Goal: Information Seeking & Learning: Learn about a topic

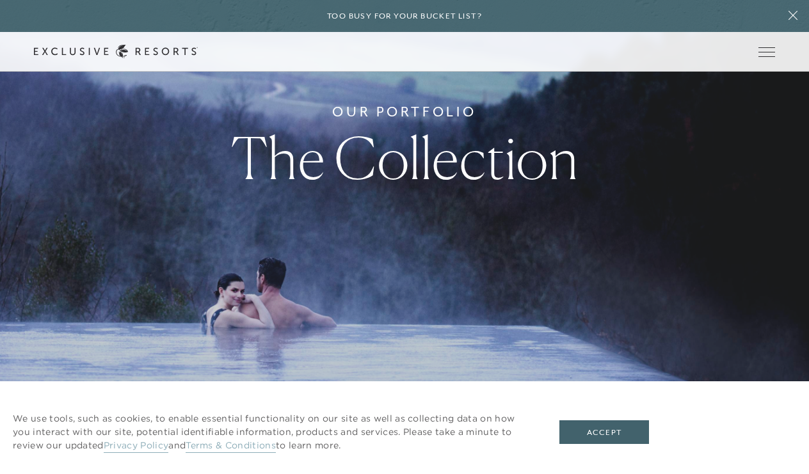
scroll to position [180, 0]
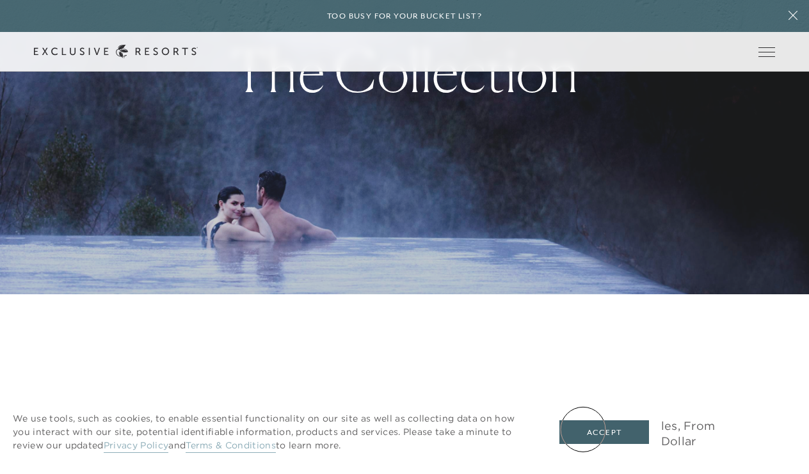
click at [583, 430] on button "Accept" at bounding box center [605, 433] width 90 height 24
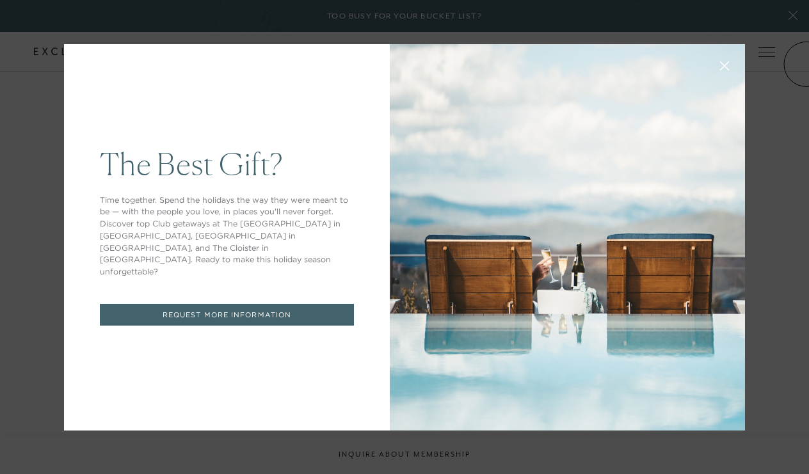
scroll to position [0, 0]
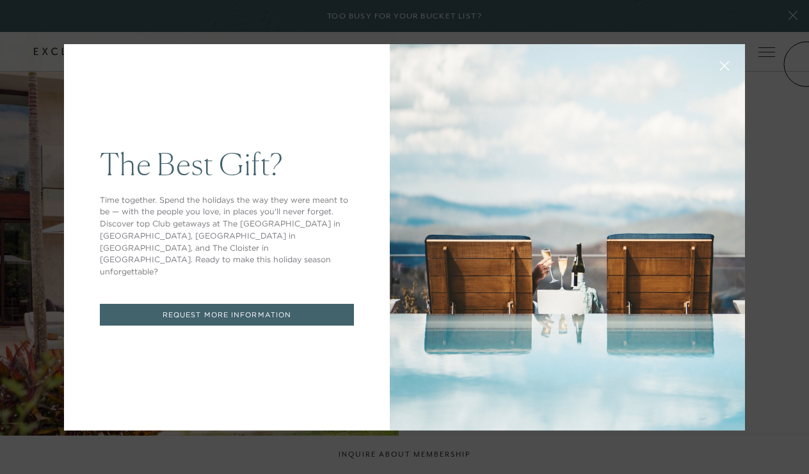
click at [770, 56] on div "The Best Gift? Time together. Spend the holidays the way they were meant to be …" at bounding box center [404, 237] width 809 height 474
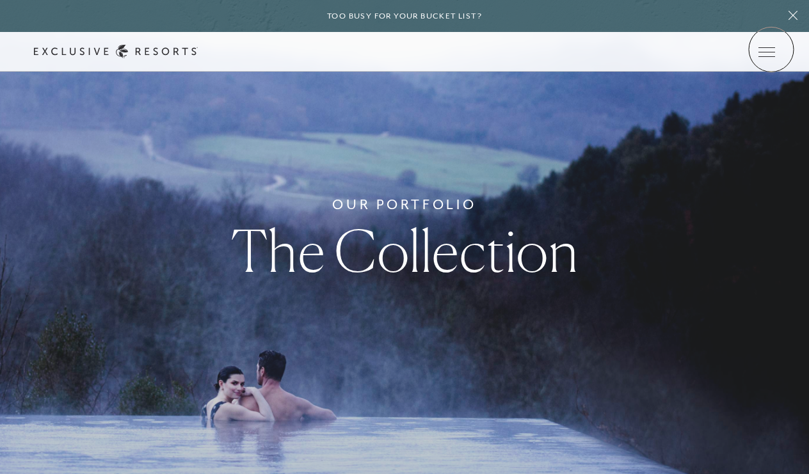
click at [0, 0] on icon at bounding box center [0, 0] width 0 height 0
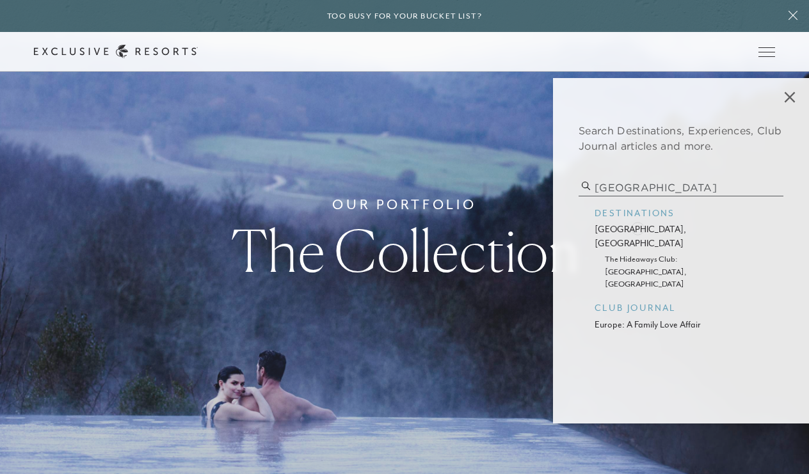
type input "berlin"
click at [638, 227] on p "berlin, germany" at bounding box center [681, 237] width 173 height 28
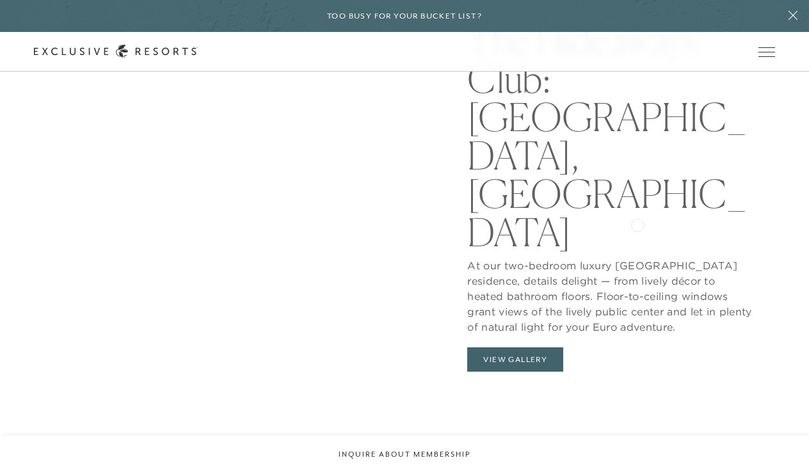
scroll to position [1191, 0]
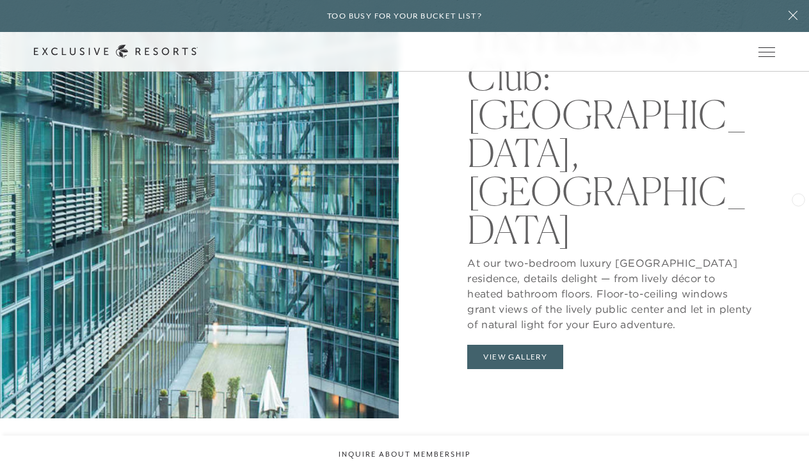
click at [782, 199] on div "1 Residence In Berlin, Germany The Hideaways Club: Berlin, Germany At our two-b…" at bounding box center [609, 181] width 399 height 474
click at [781, 134] on div "1 Residence In Berlin, Germany The Hideaways Club: Berlin, Germany At our two-b…" at bounding box center [609, 181] width 399 height 474
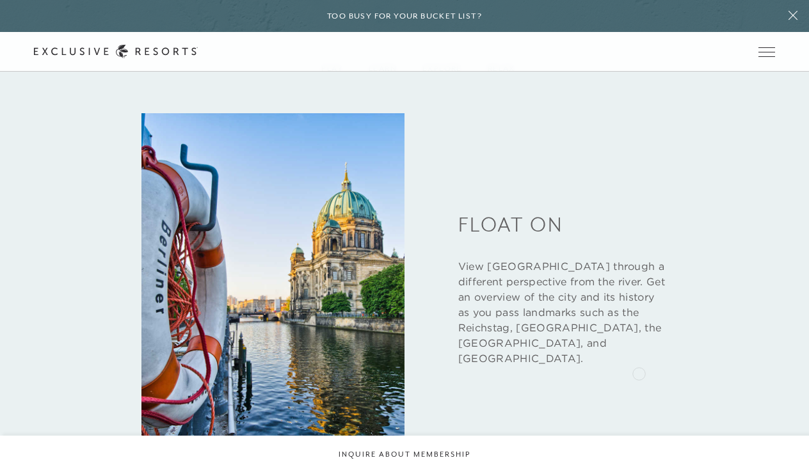
scroll to position [1700, 0]
click at [266, 268] on img at bounding box center [273, 289] width 263 height 351
click at [0, 0] on link "Residence Collection" at bounding box center [0, 0] width 0 height 0
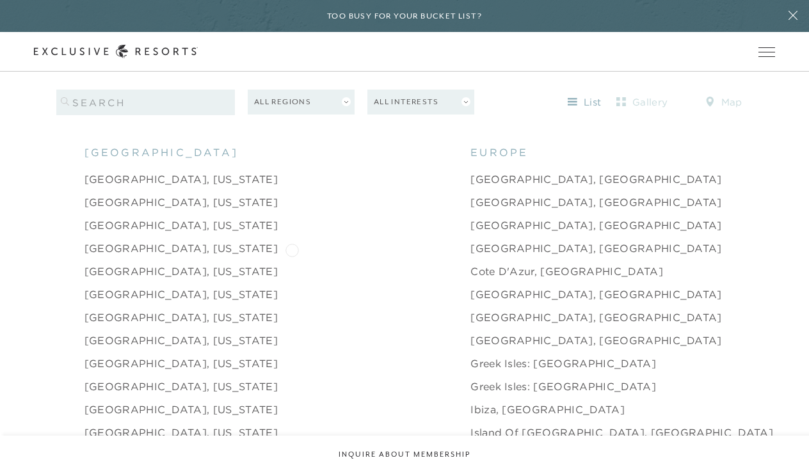
scroll to position [1254, 0]
click at [471, 216] on link "Berlin, Germany" at bounding box center [597, 223] width 252 height 15
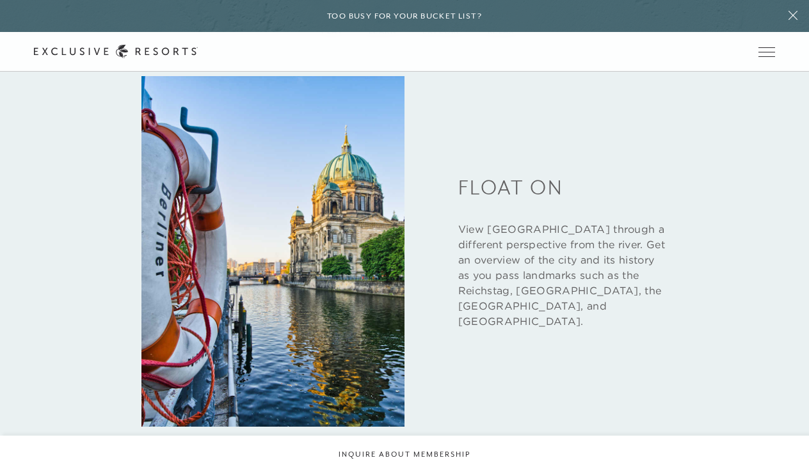
scroll to position [1735, 0]
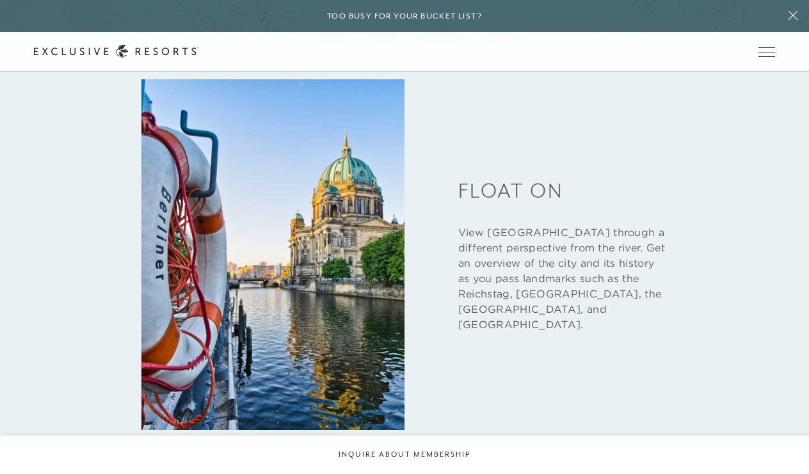
click at [355, 231] on img at bounding box center [273, 254] width 263 height 351
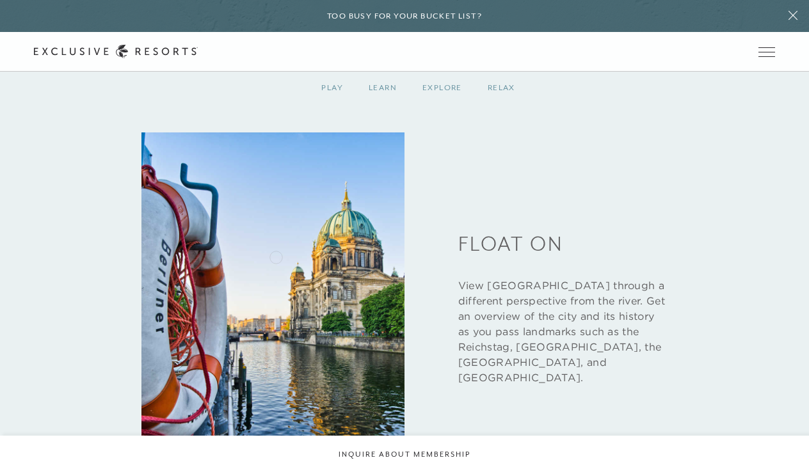
scroll to position [1678, 0]
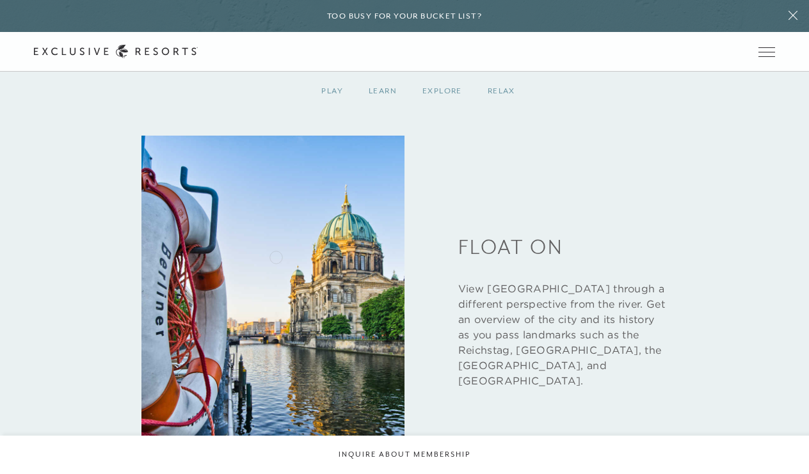
click at [276, 256] on img at bounding box center [273, 311] width 263 height 351
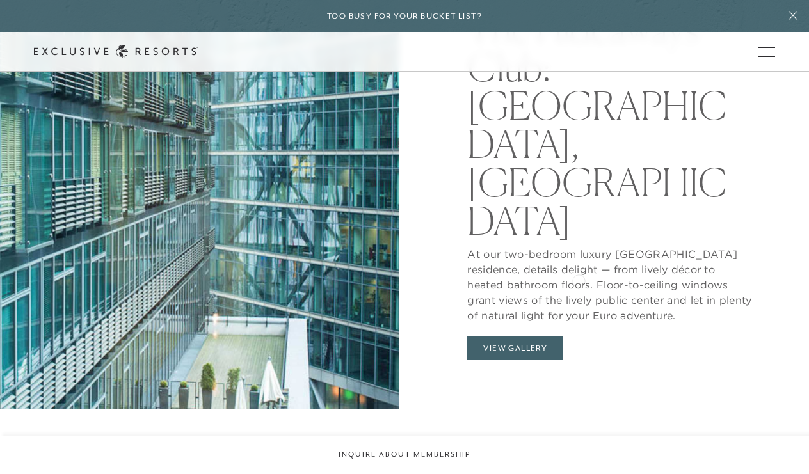
scroll to position [1197, 0]
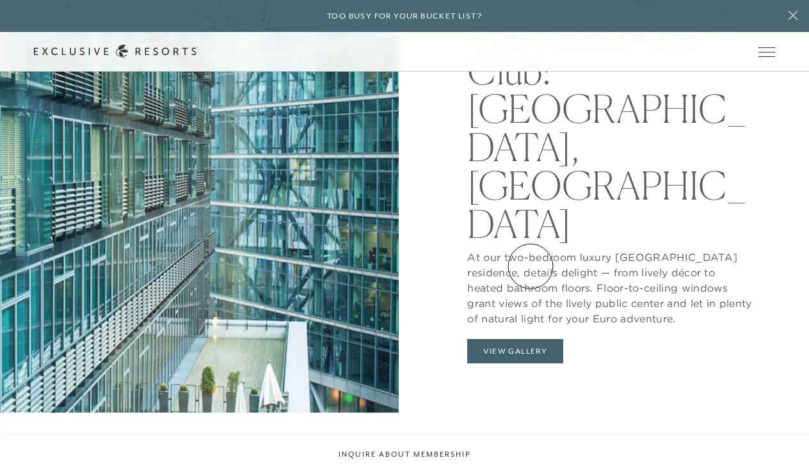
click at [531, 339] on button "View Gallery" at bounding box center [515, 351] width 96 height 24
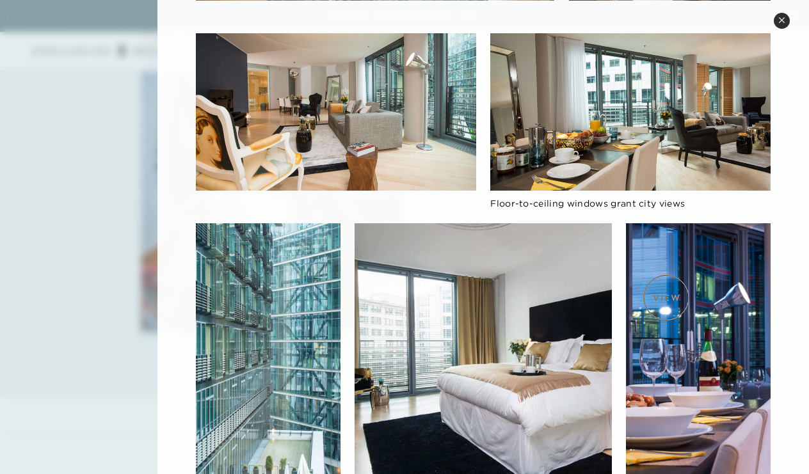
scroll to position [1881, 0]
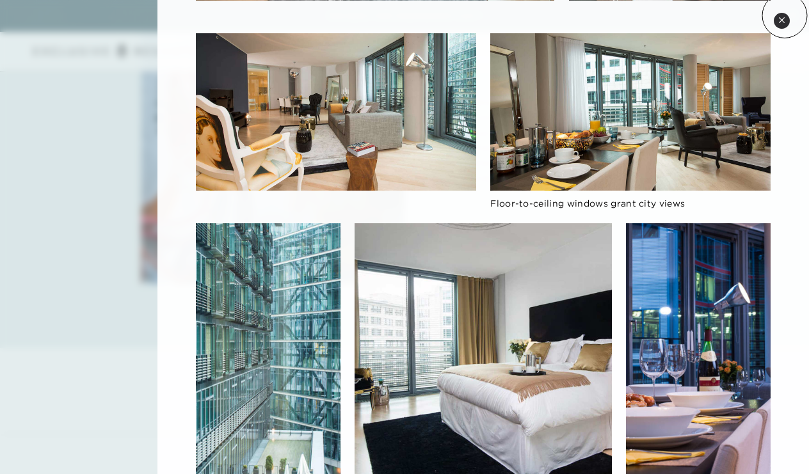
click at [785, 15] on button "Close quickview" at bounding box center [782, 21] width 16 height 16
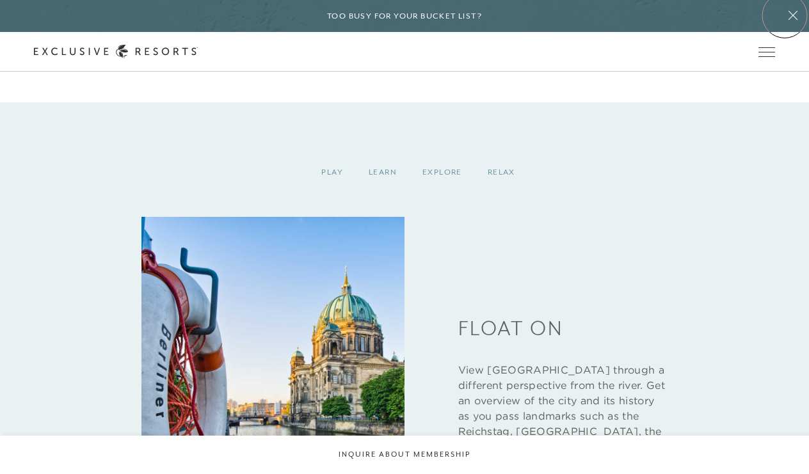
scroll to position [1598, 0]
click at [441, 153] on div "Explore" at bounding box center [442, 172] width 65 height 38
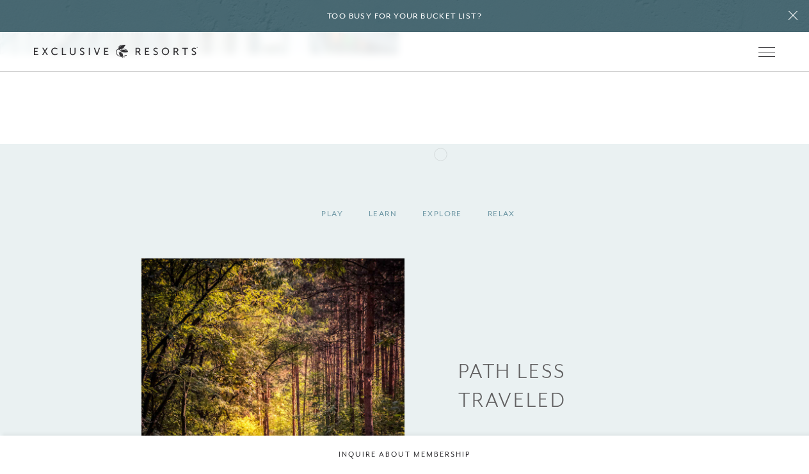
scroll to position [1553, 0]
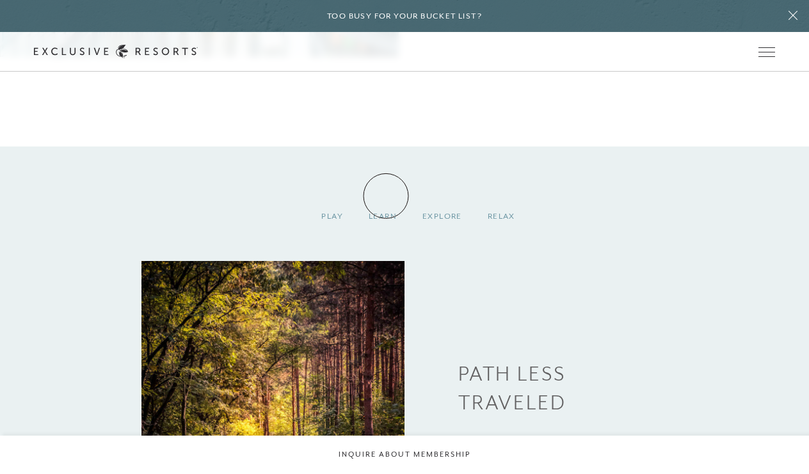
click at [386, 198] on div "Learn" at bounding box center [383, 217] width 54 height 38
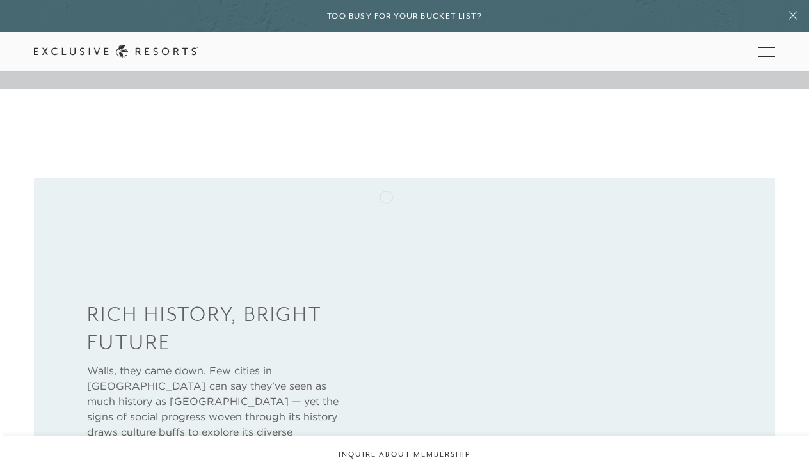
scroll to position [102, 0]
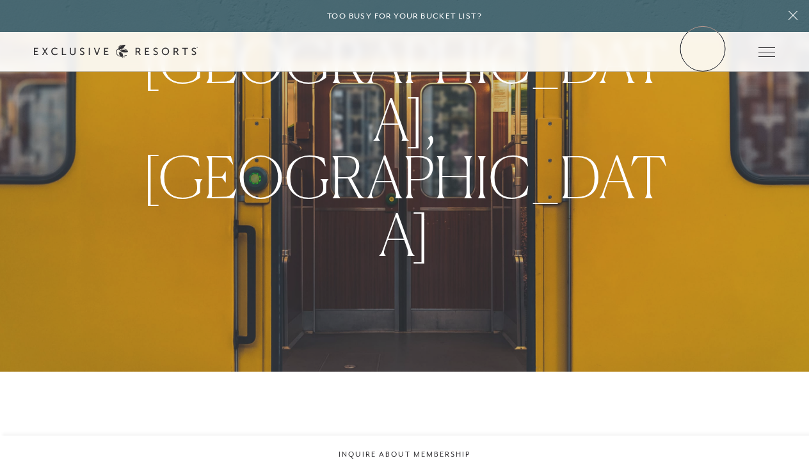
click at [0, 0] on link "Member Login" at bounding box center [0, 0] width 0 height 0
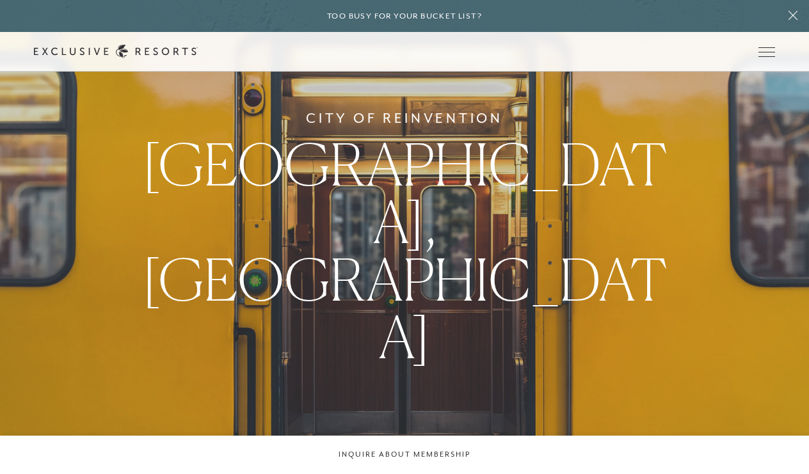
scroll to position [0, 0]
click at [0, 0] on link "The Collection" at bounding box center [0, 0] width 0 height 0
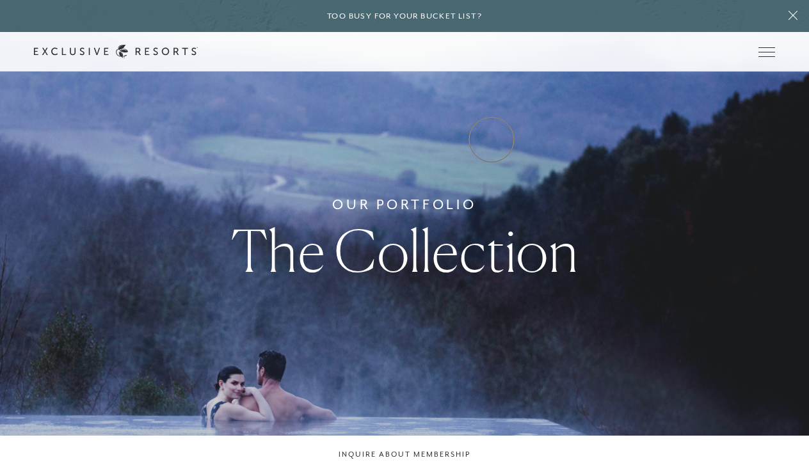
scroll to position [4, 0]
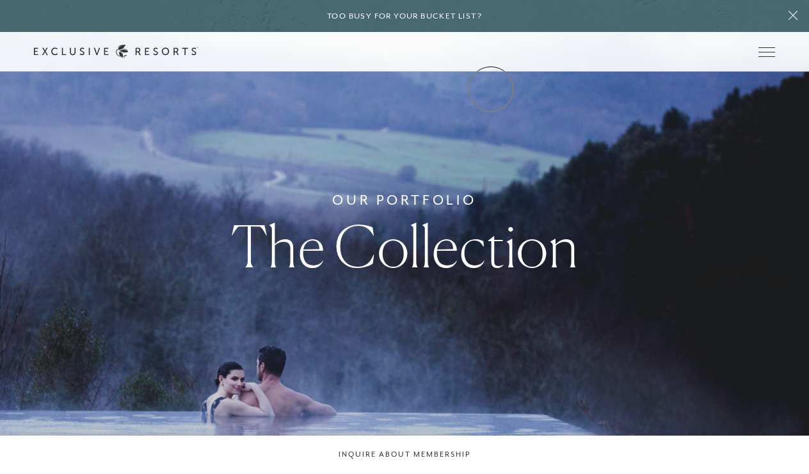
click at [0, 0] on link "Experience Collection" at bounding box center [0, 0] width 0 height 0
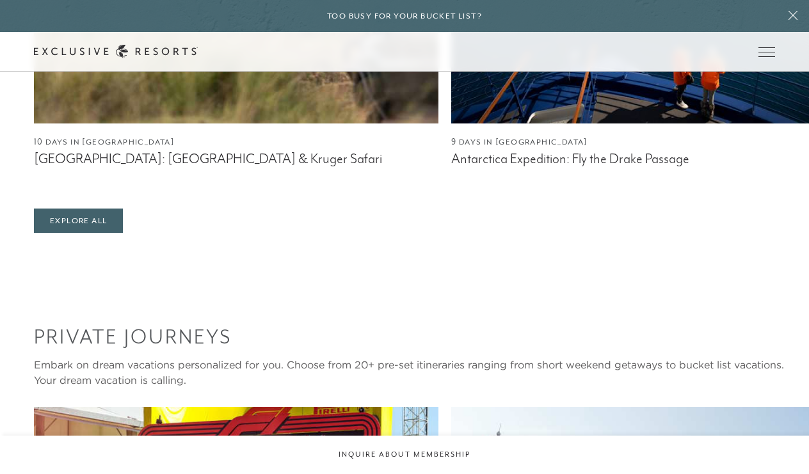
scroll to position [1021, 0]
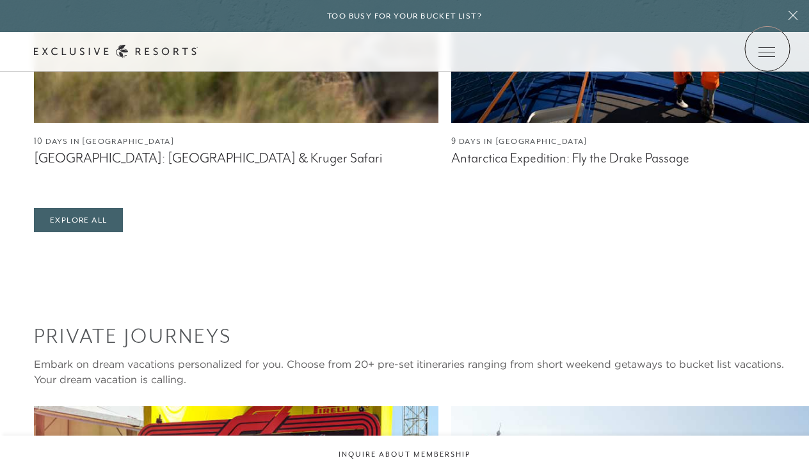
click at [0, 0] on icon at bounding box center [0, 0] width 0 height 0
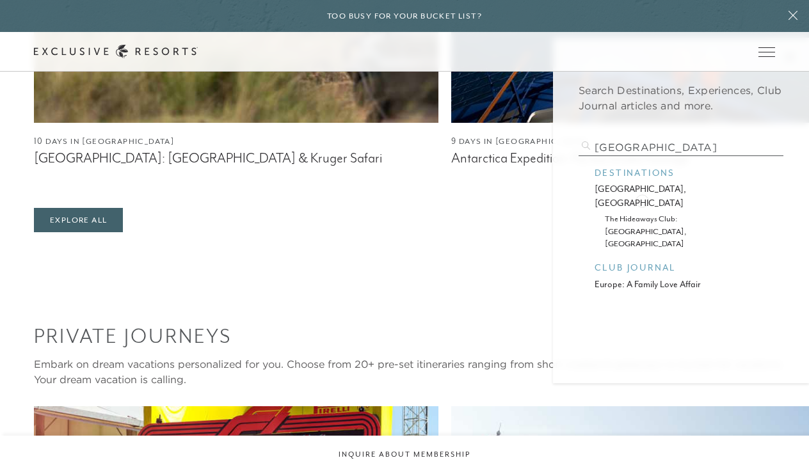
click at [642, 213] on p "the hideaways club: berlin, germany" at bounding box center [681, 231] width 152 height 37
